Goal: Navigation & Orientation: Find specific page/section

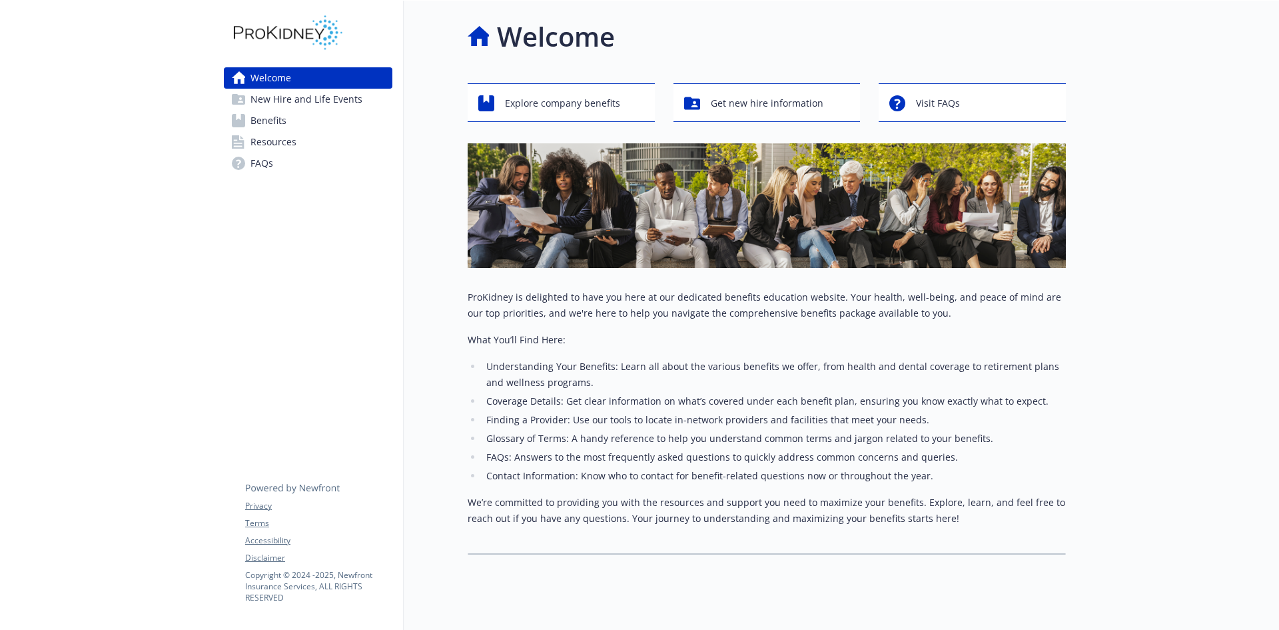
click at [326, 101] on span "New Hire and Life Events" at bounding box center [307, 99] width 112 height 21
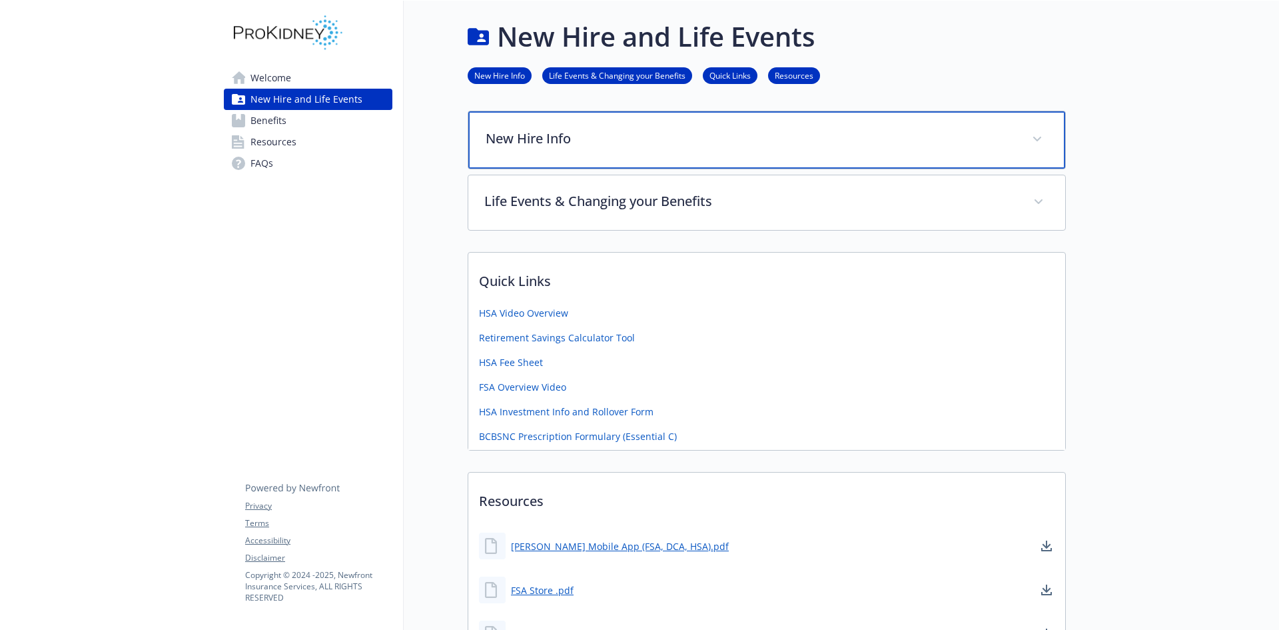
click at [780, 143] on p "New Hire Info" at bounding box center [751, 139] width 530 height 20
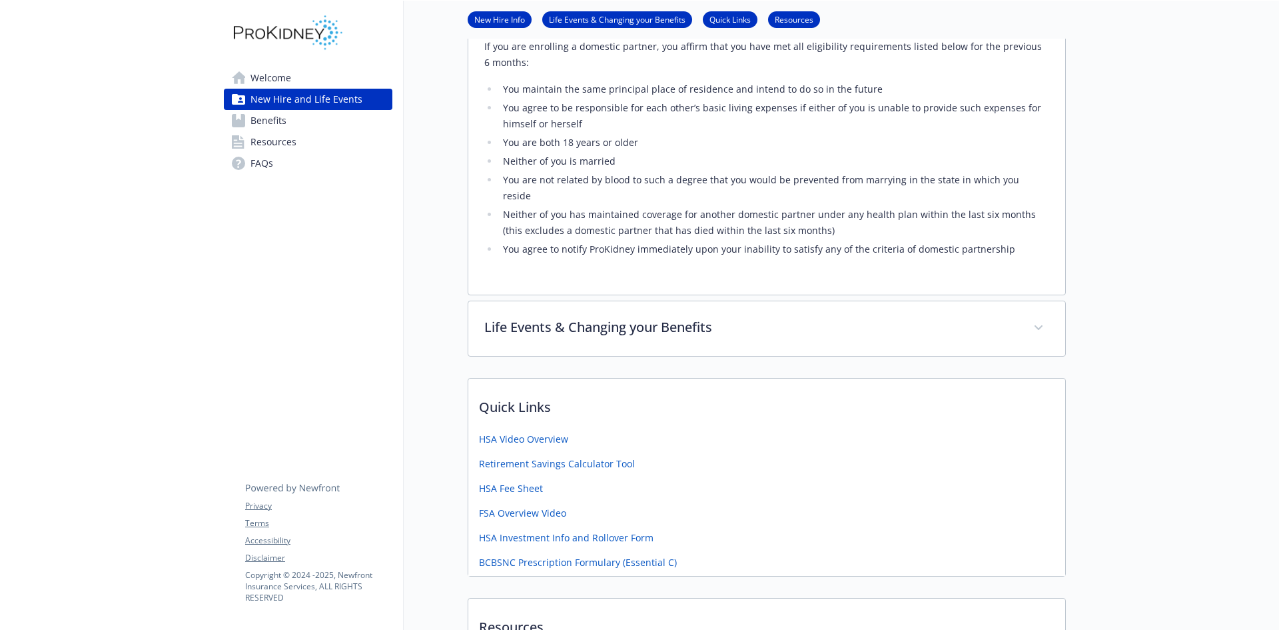
scroll to position [666, 0]
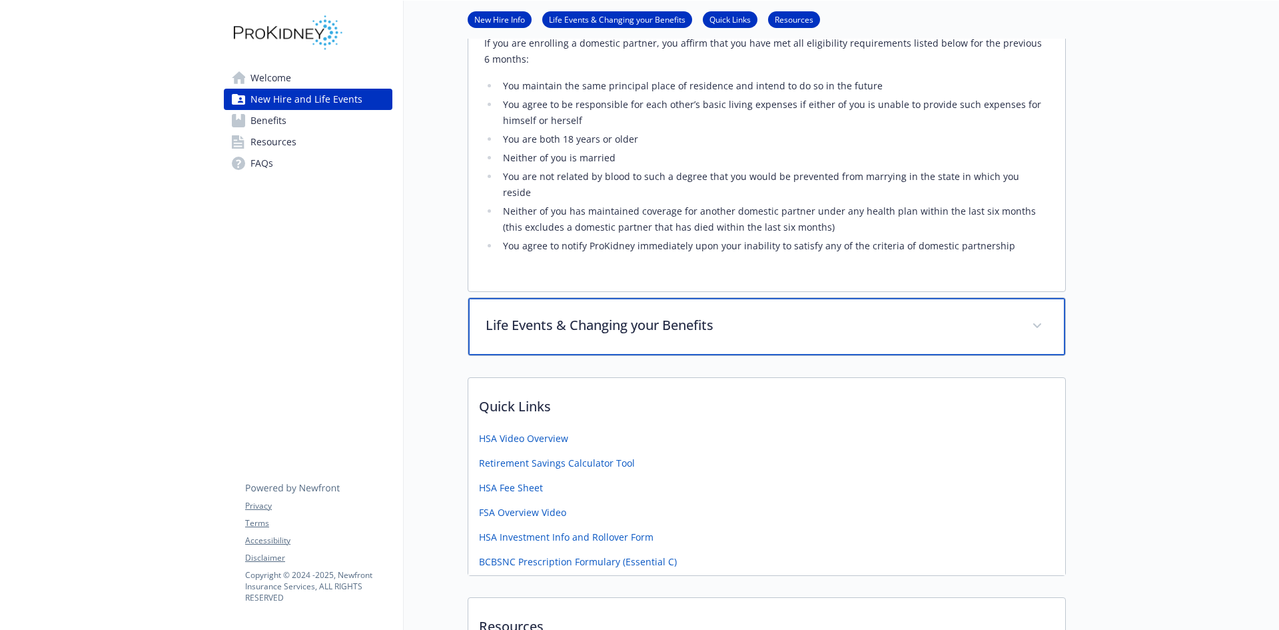
click at [720, 315] on p "Life Events & Changing your Benefits" at bounding box center [751, 325] width 530 height 20
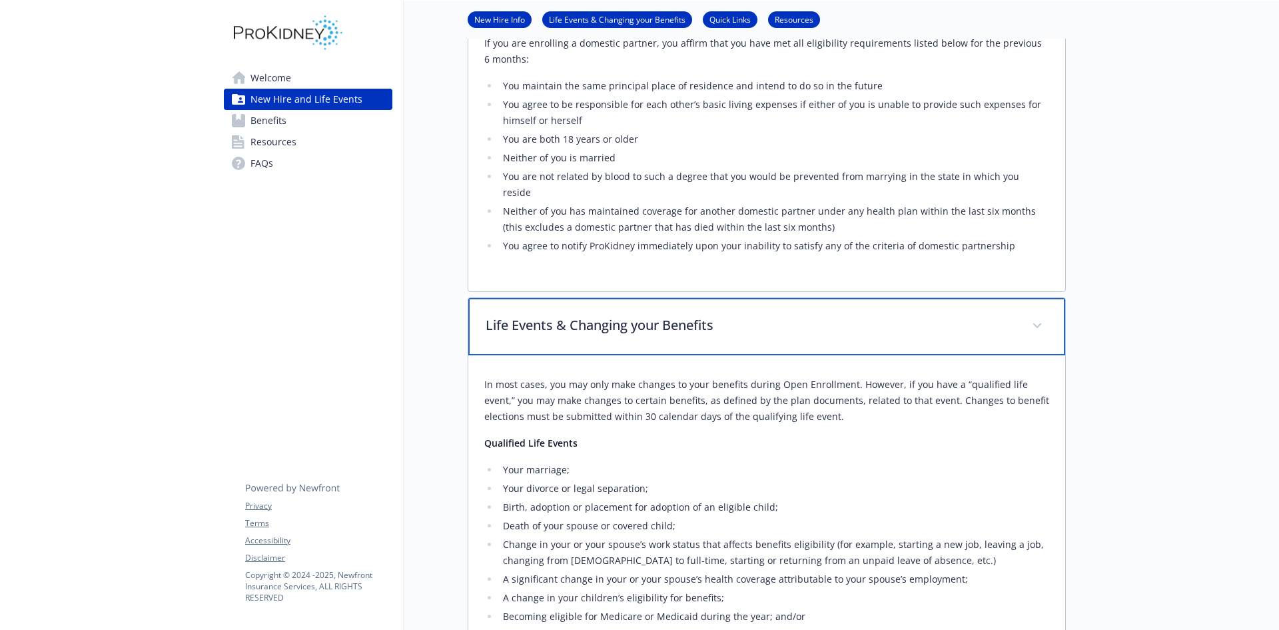
click at [746, 315] on p "Life Events & Changing your Benefits" at bounding box center [751, 325] width 530 height 20
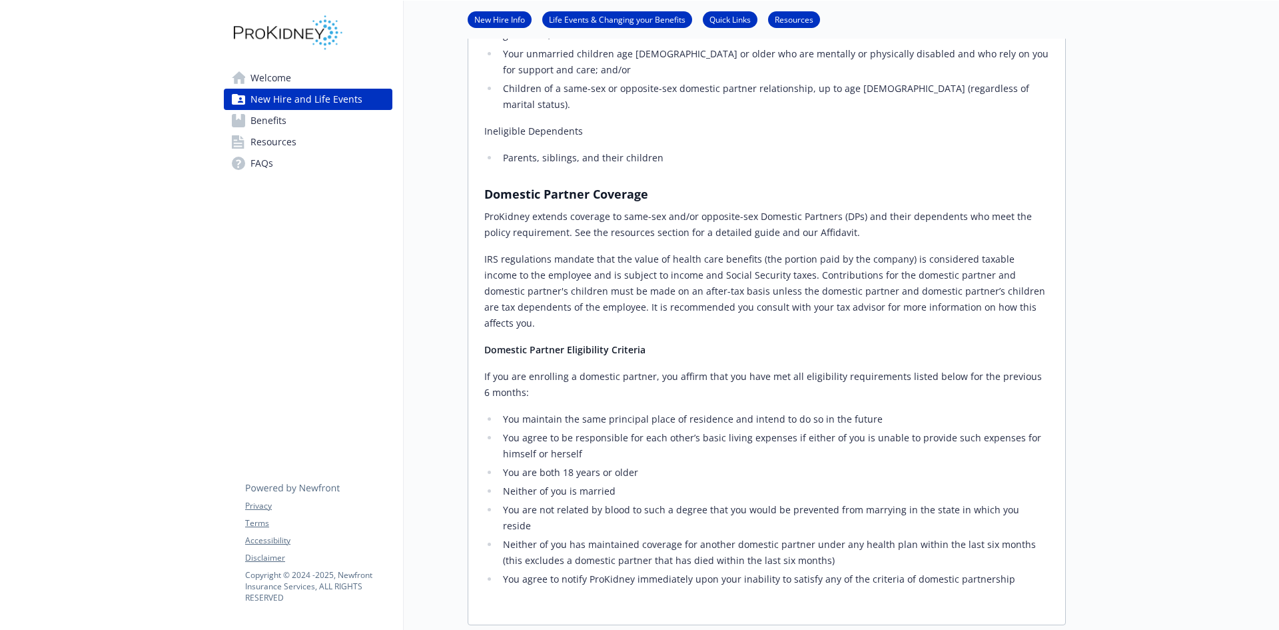
scroll to position [0, 0]
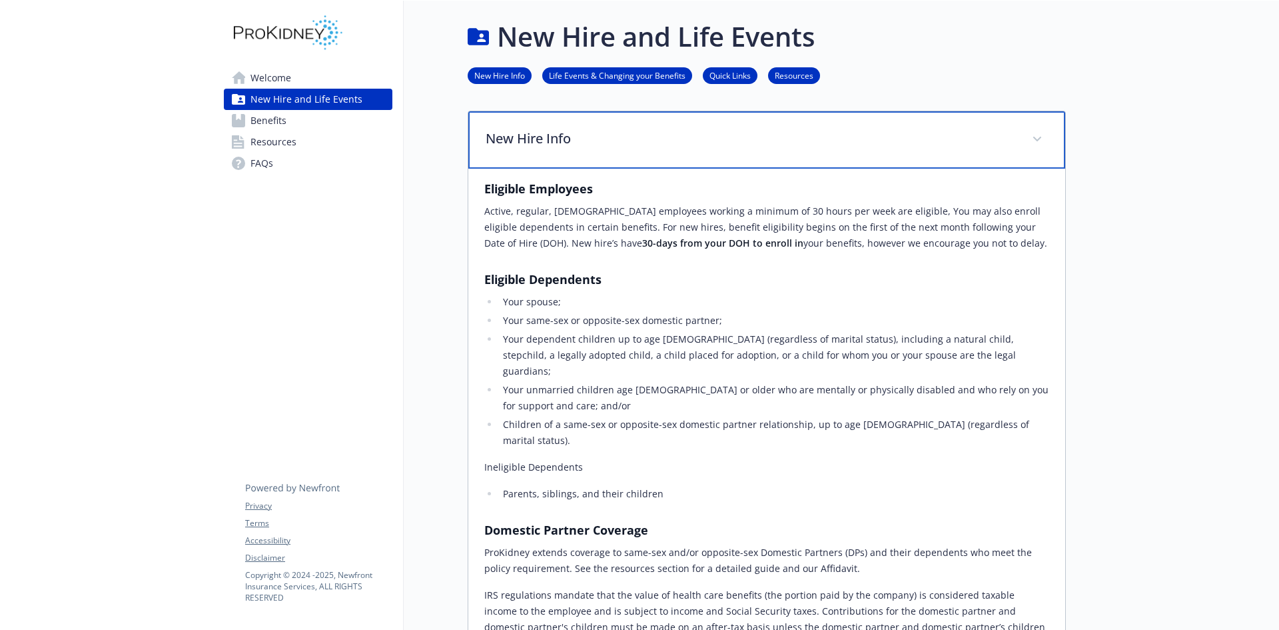
click at [1027, 135] on div "New Hire Info" at bounding box center [766, 139] width 597 height 57
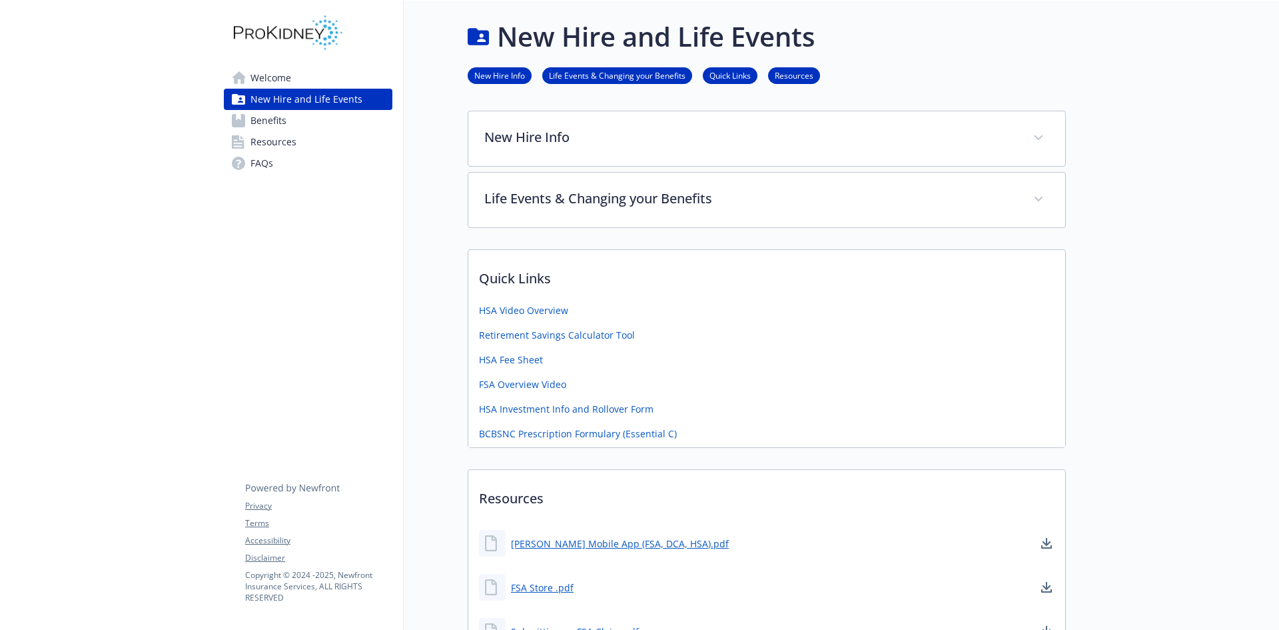
click at [275, 75] on span "Welcome" at bounding box center [271, 77] width 41 height 21
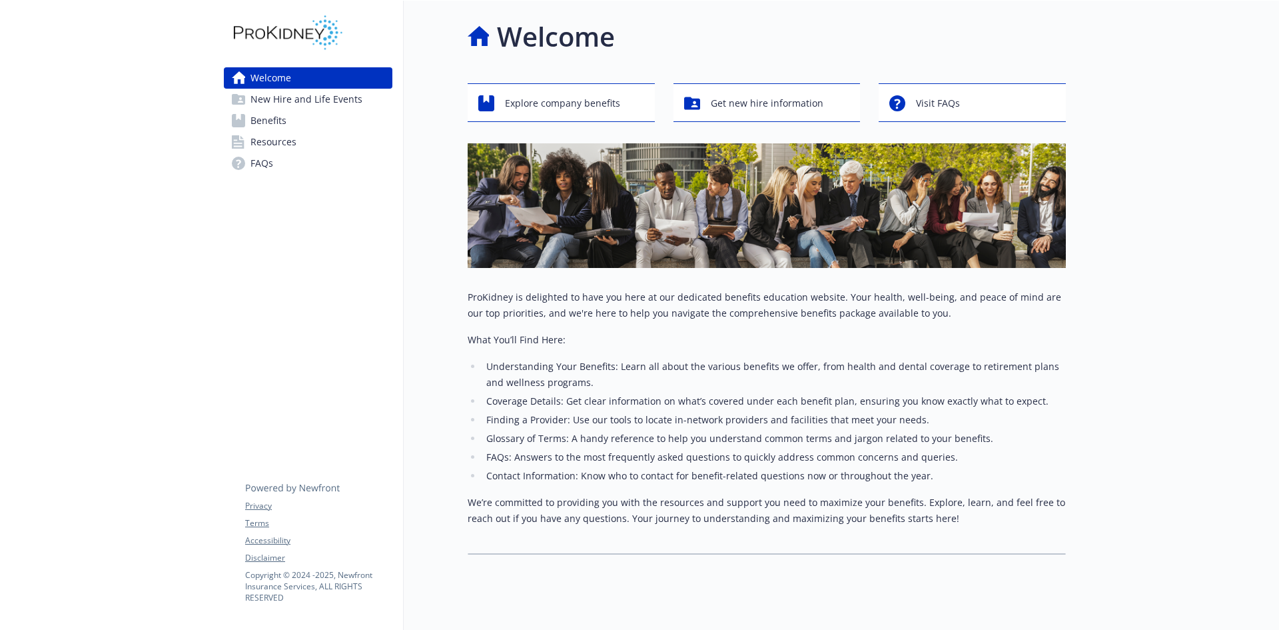
click at [273, 172] on span "FAQs" at bounding box center [262, 163] width 23 height 21
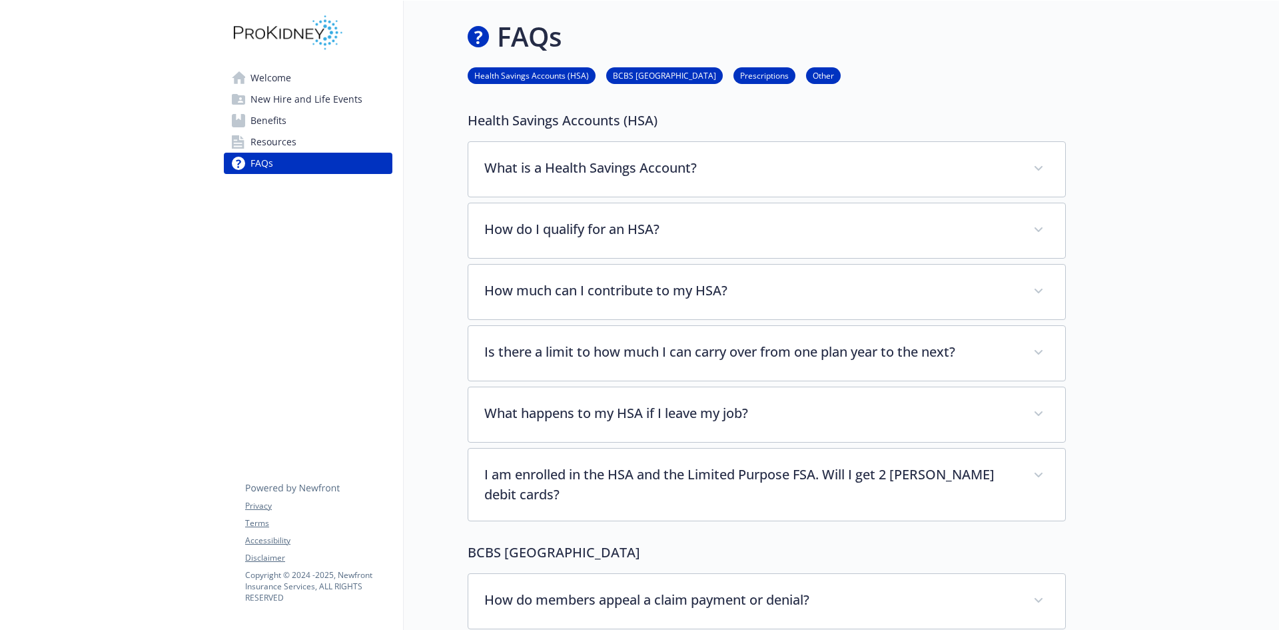
click at [284, 137] on span "Resources" at bounding box center [274, 141] width 46 height 21
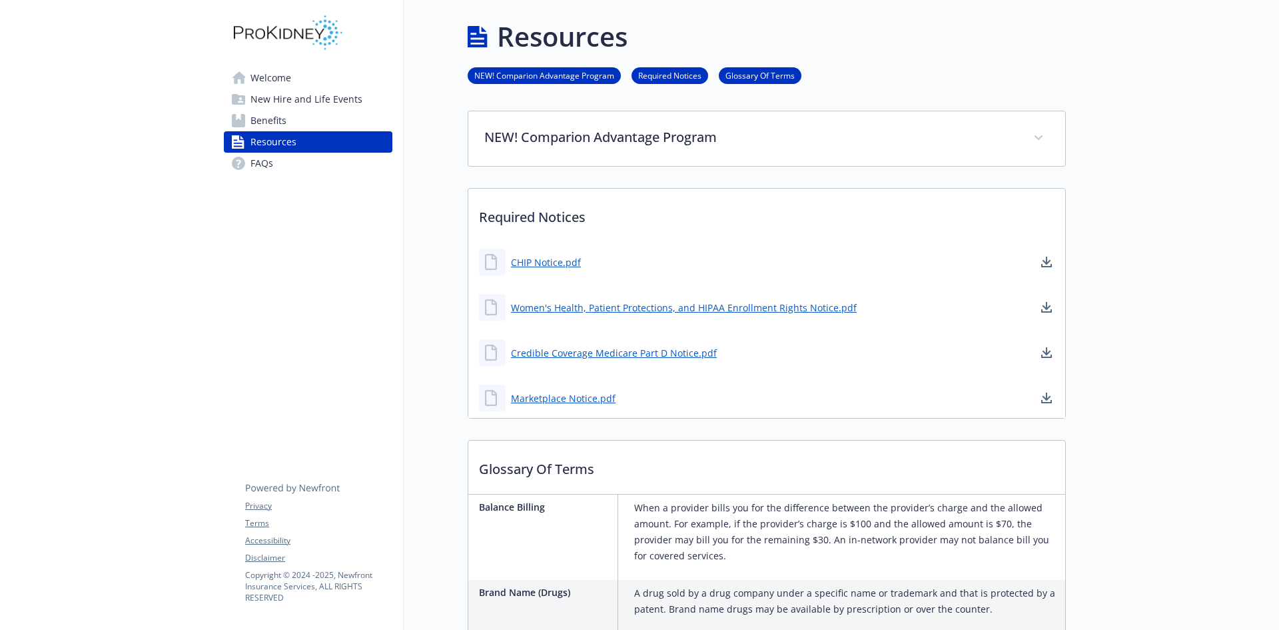
click at [280, 116] on span "Benefits" at bounding box center [269, 120] width 36 height 21
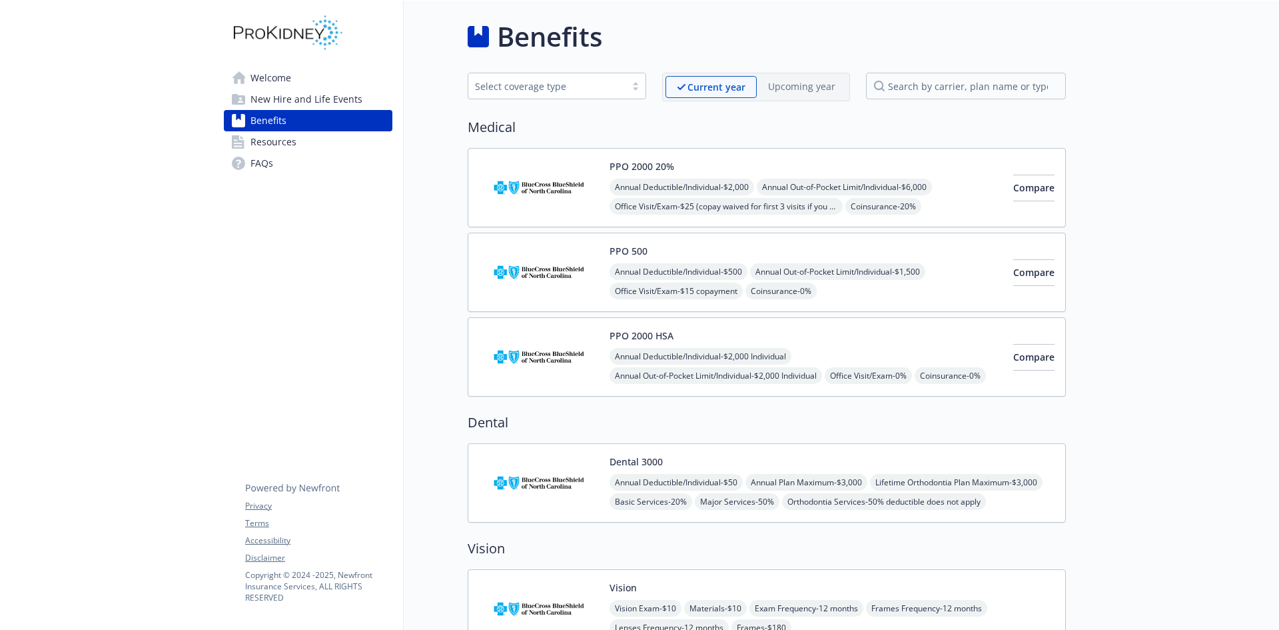
click at [266, 143] on span "Resources" at bounding box center [274, 141] width 46 height 21
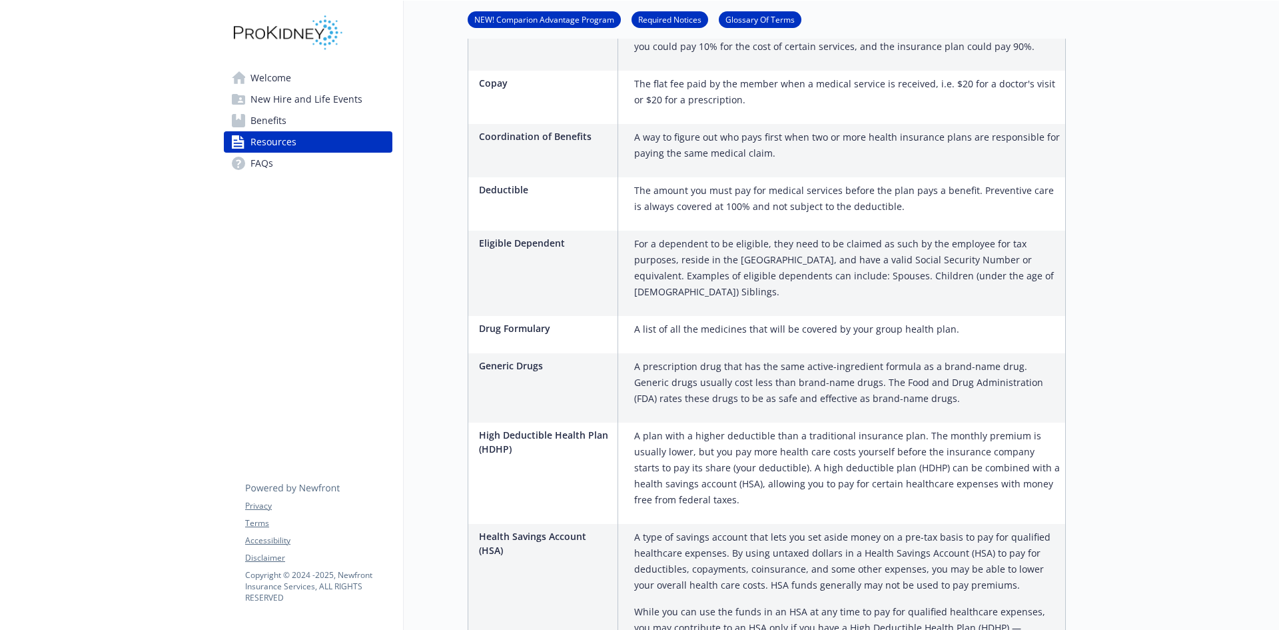
scroll to position [1066, 0]
